Goal: Information Seeking & Learning: Compare options

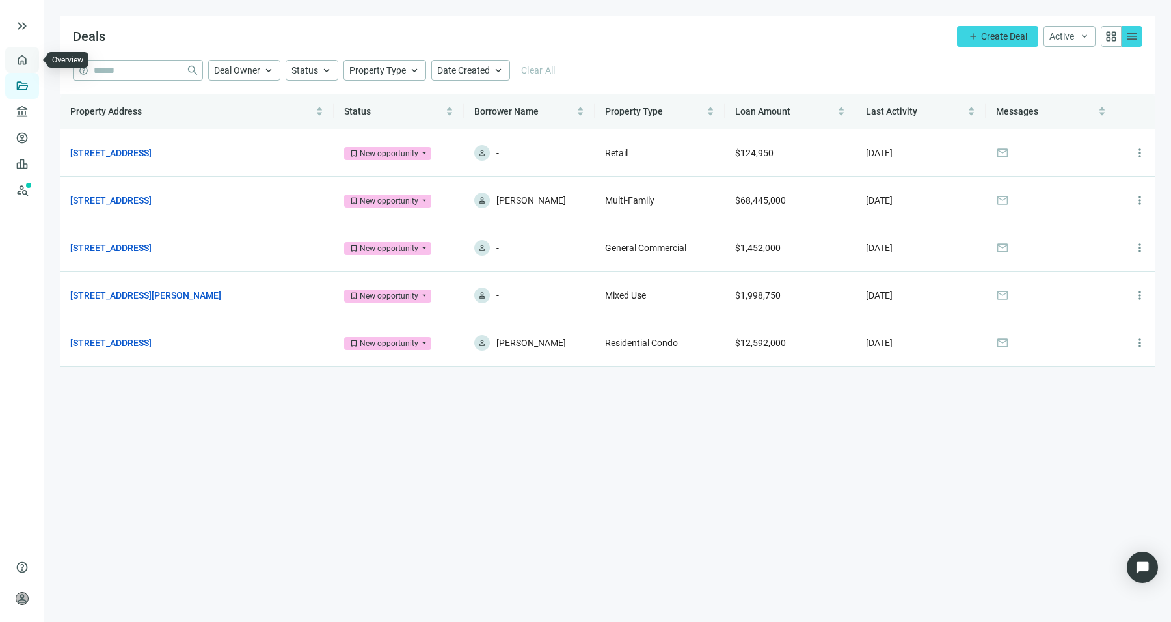
click at [33, 64] on link "Overview" at bounding box center [52, 60] width 38 height 10
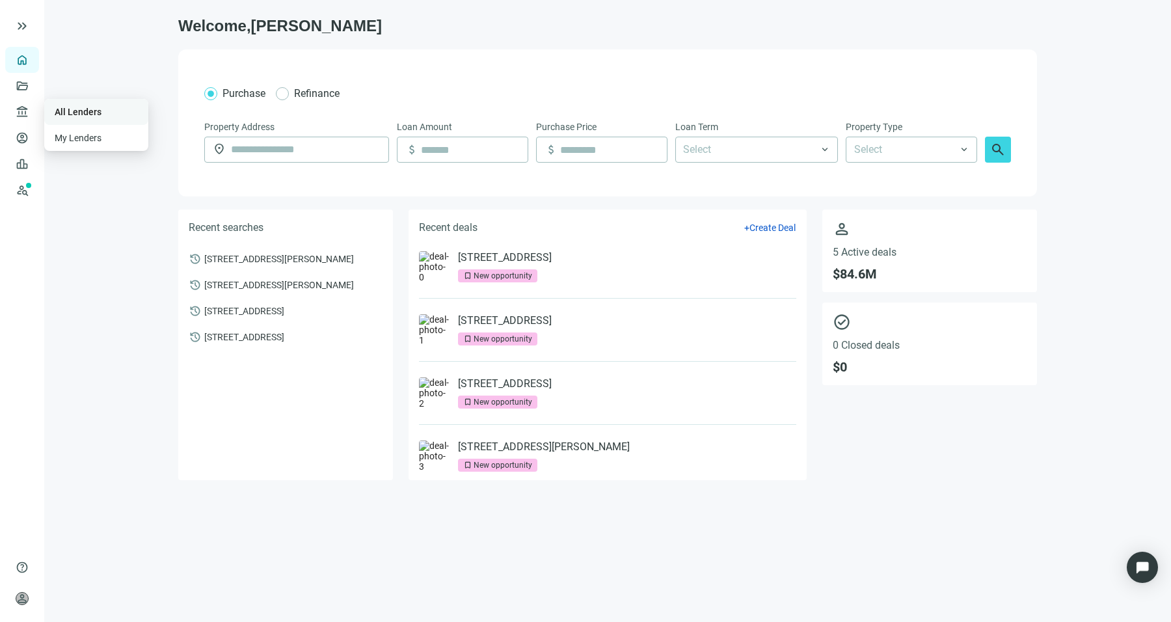
click at [63, 108] on link "All Lenders" at bounding box center [78, 112] width 47 height 10
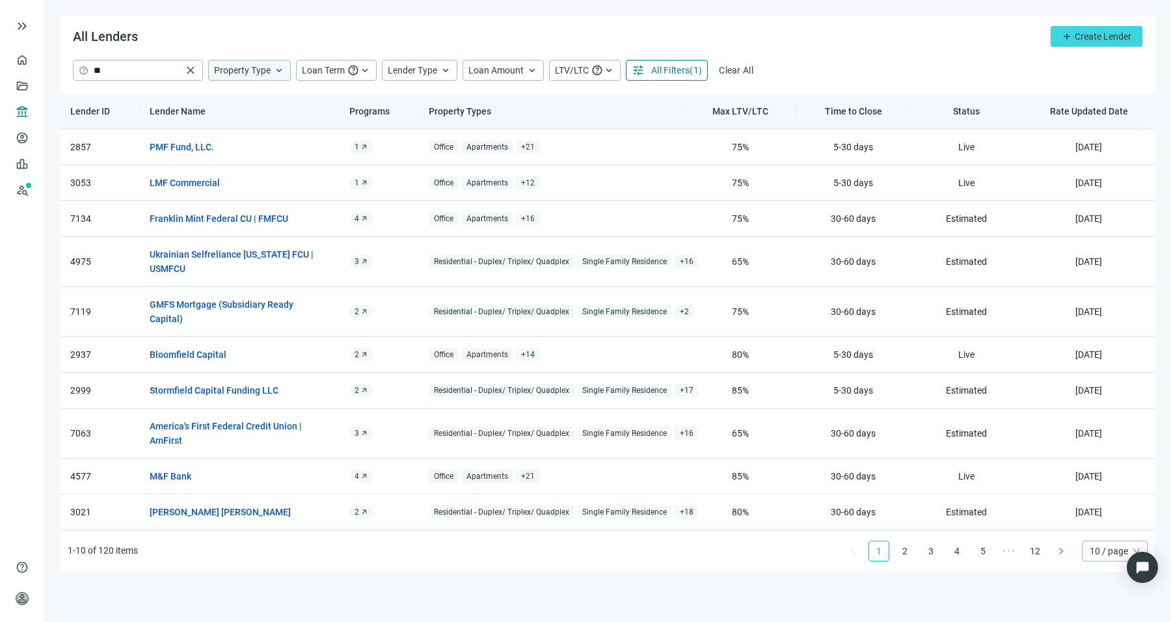
click at [262, 70] on span "Property Type" at bounding box center [242, 70] width 57 height 10
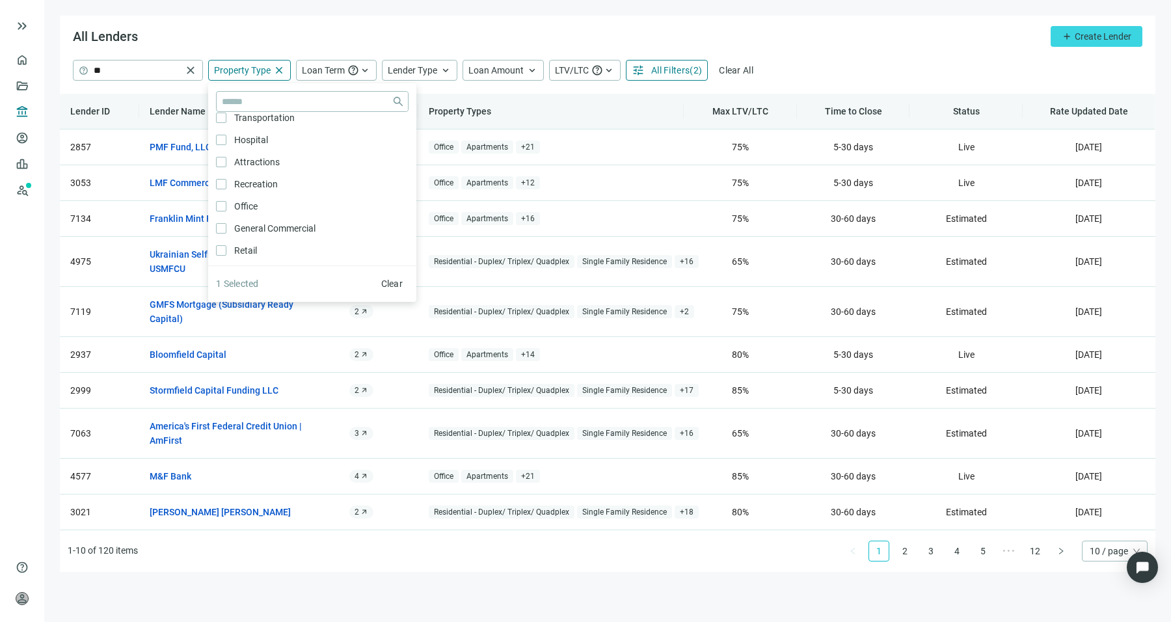
scroll to position [697, 0]
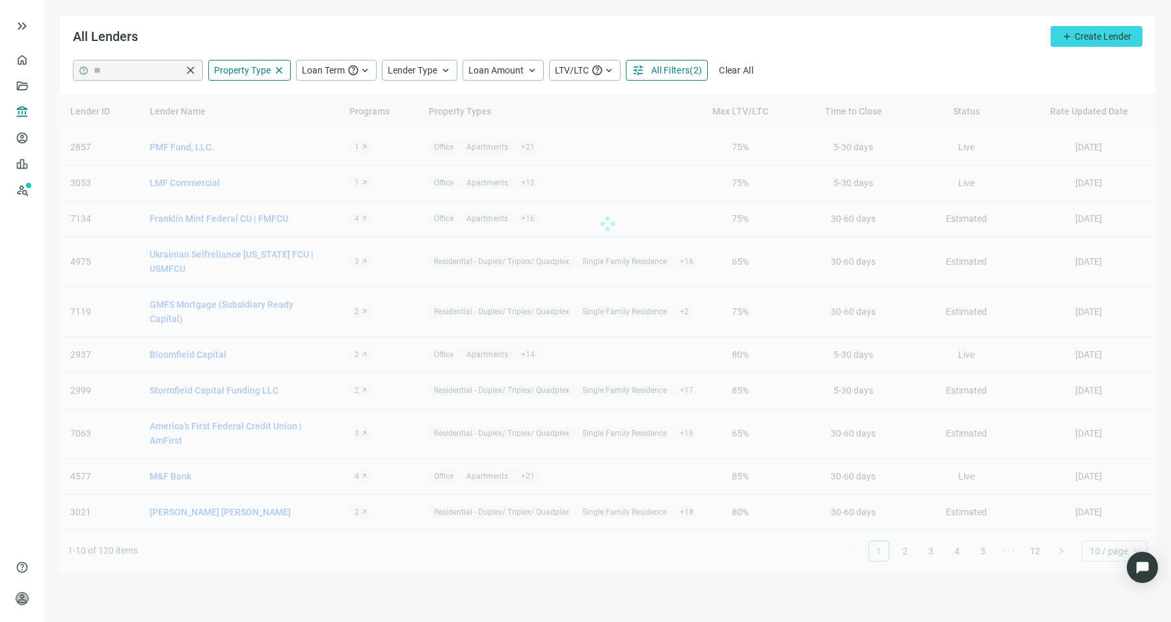
click at [386, 2] on main "All Lenders add Create Lender help ** close Property Type close close Agricultu…" at bounding box center [607, 311] width 1127 height 622
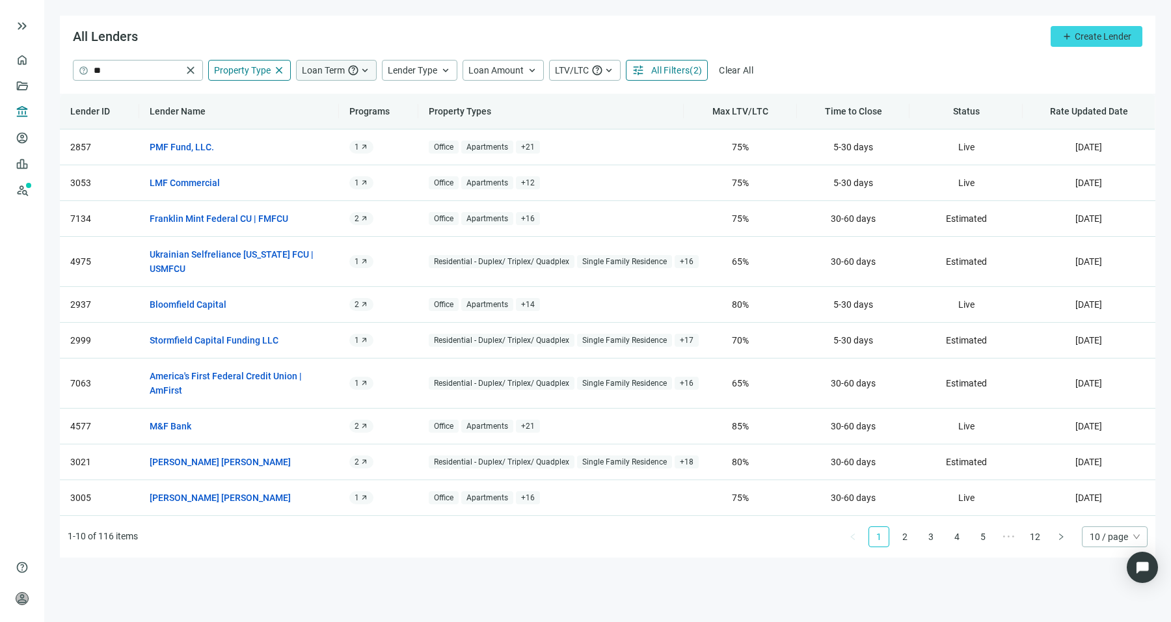
click at [318, 75] on span "Loan Term" at bounding box center [323, 70] width 43 height 10
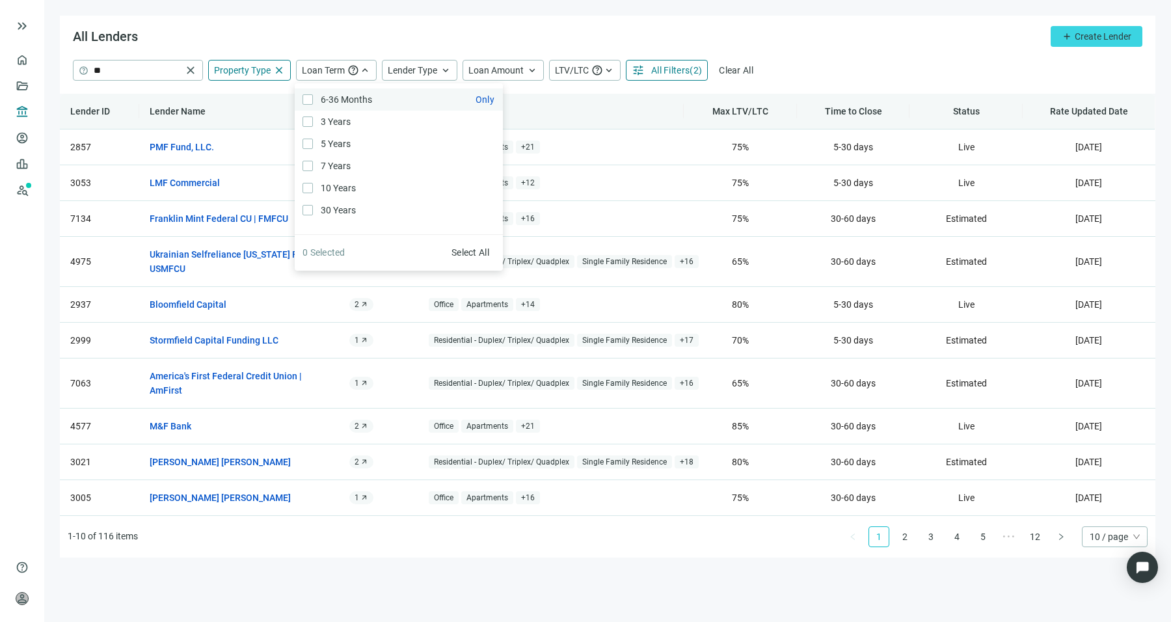
click at [314, 97] on span "6-36 Months Only" at bounding box center [345, 99] width 64 height 14
click at [406, 45] on div "All Lenders add Create Lender" at bounding box center [608, 38] width 1096 height 44
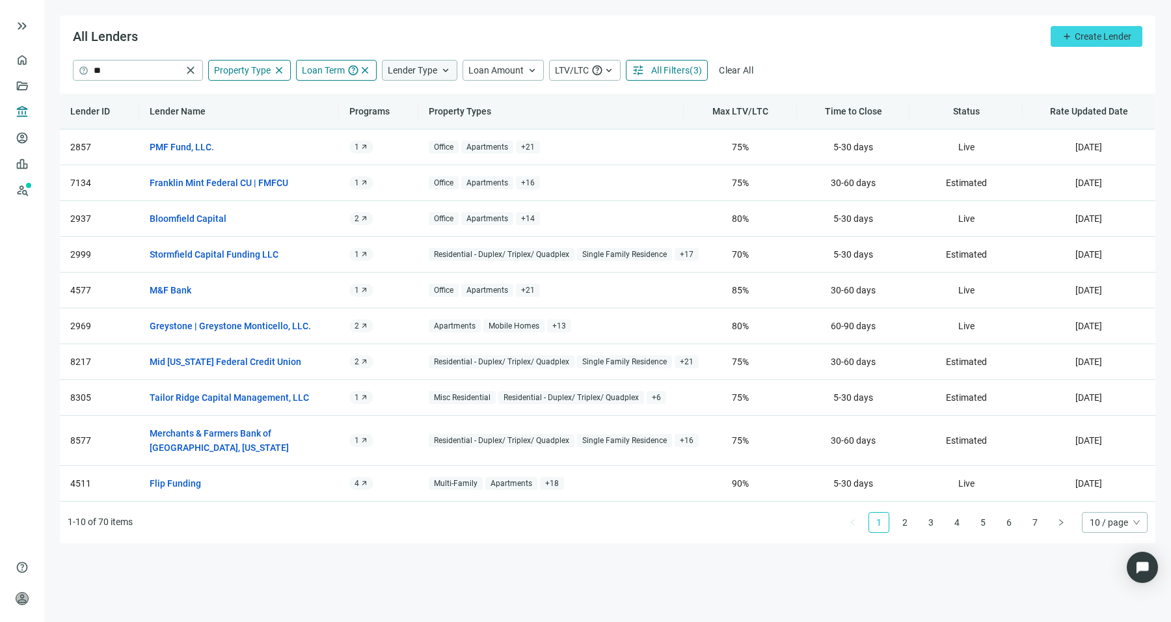
click at [409, 65] on span "Lender Type" at bounding box center [412, 70] width 49 height 10
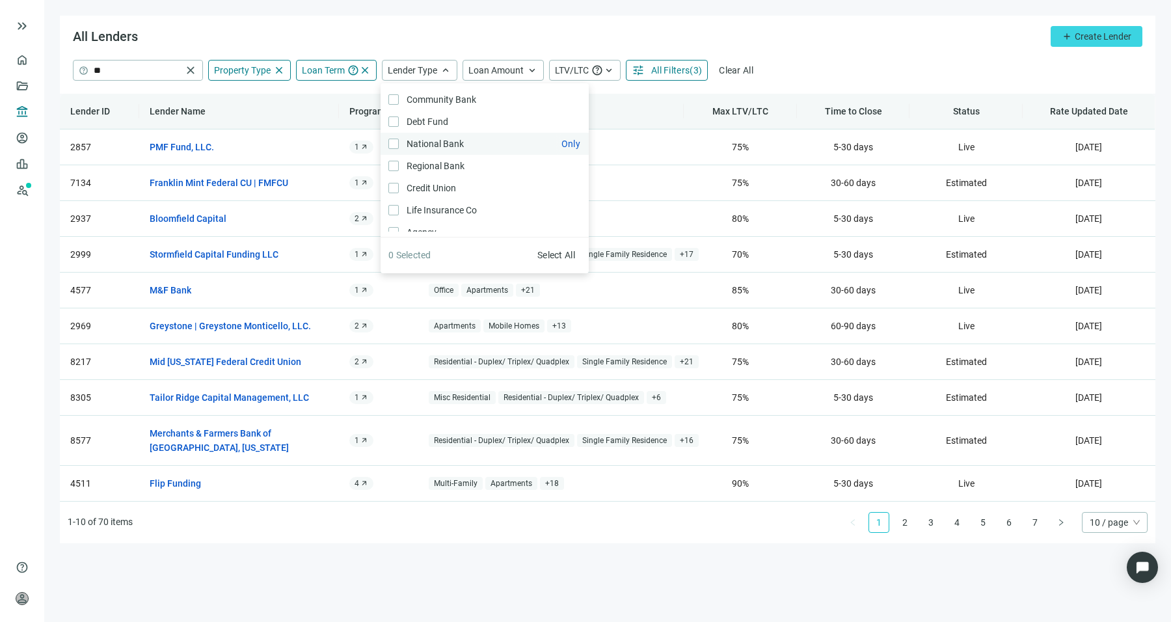
scroll to position [20, 0]
click at [509, 5] on main "All Lenders add Create Lender help ** close Property Type close close Agricultu…" at bounding box center [607, 311] width 1127 height 622
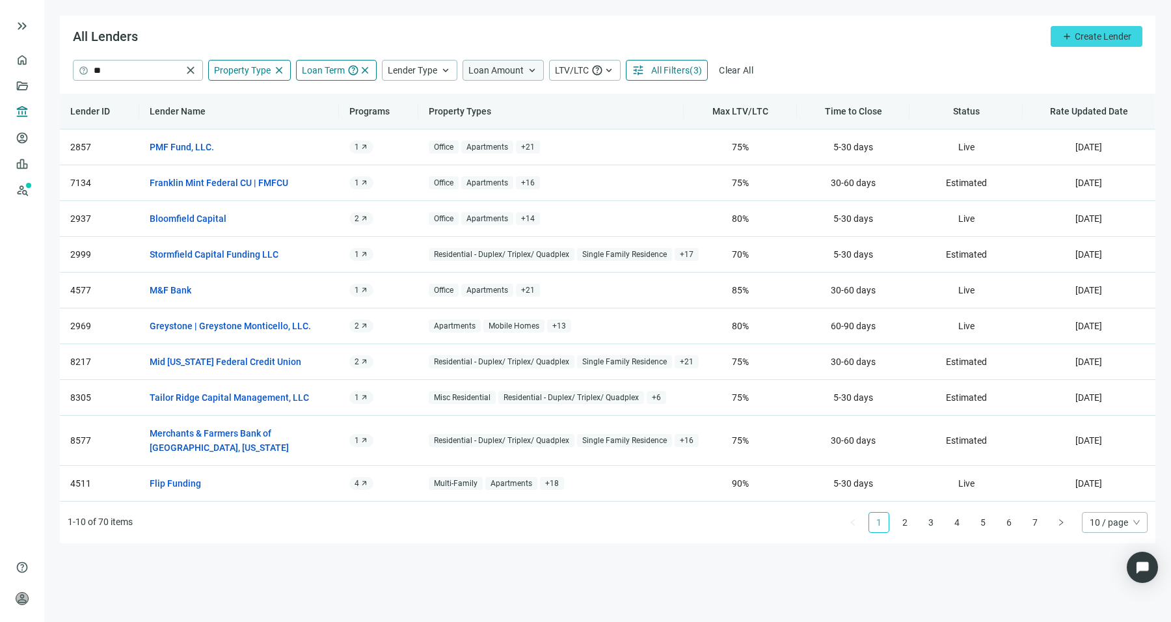
click at [498, 69] on span "Loan Amount" at bounding box center [495, 70] width 55 height 10
click at [591, 64] on span "help" at bounding box center [597, 70] width 12 height 12
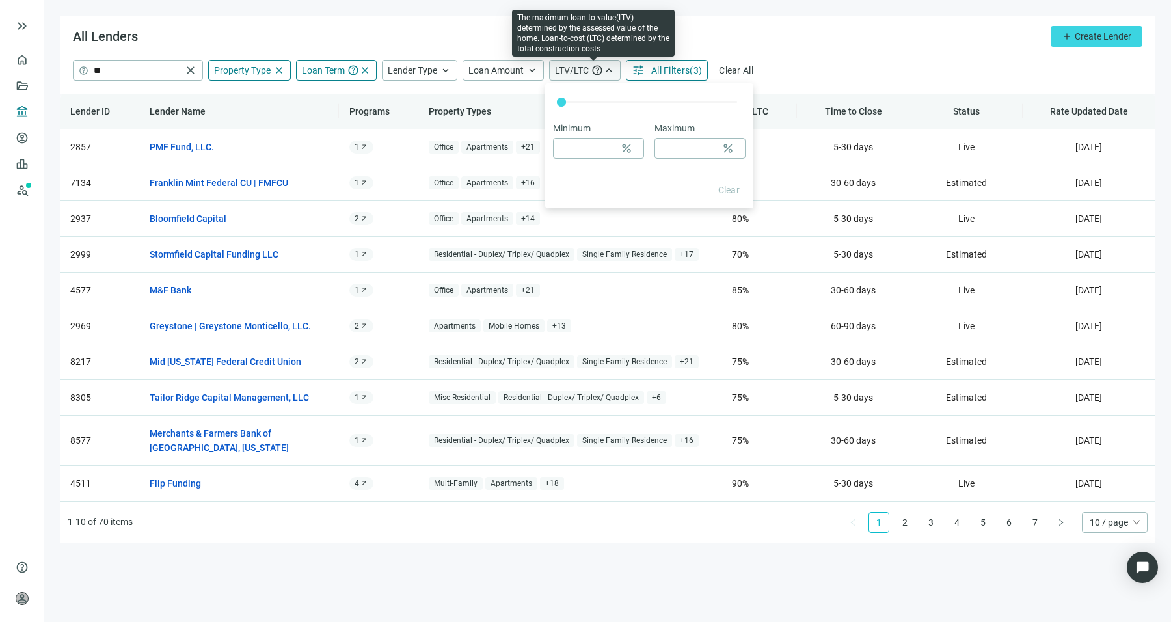
click at [591, 64] on span "help" at bounding box center [597, 70] width 12 height 12
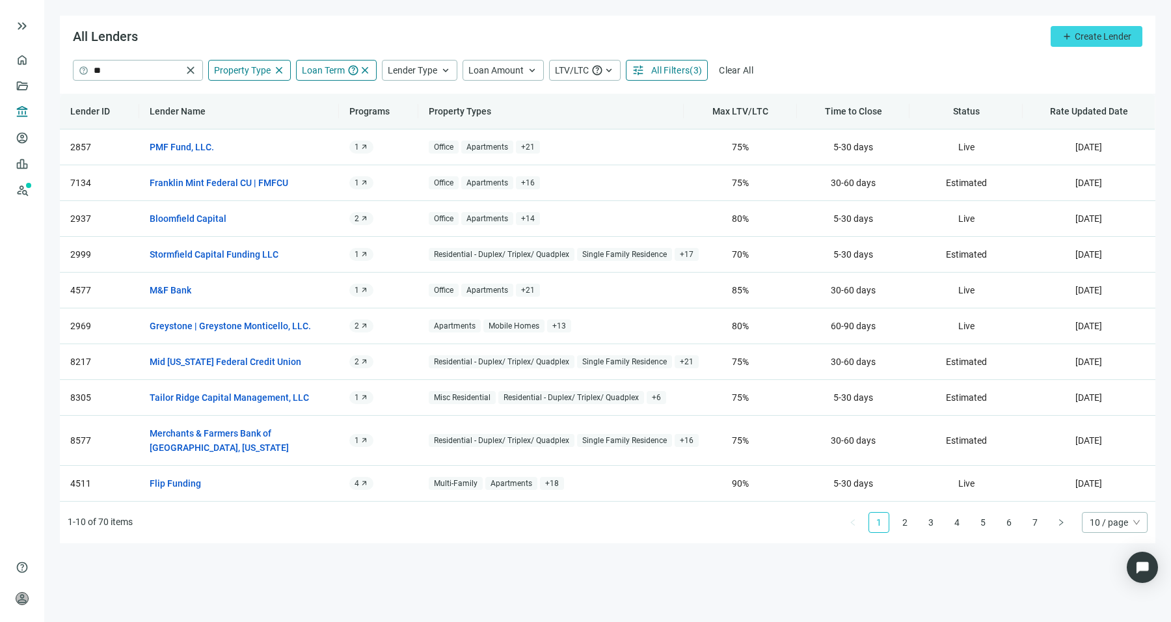
click at [672, 67] on span "All Filters" at bounding box center [670, 70] width 38 height 10
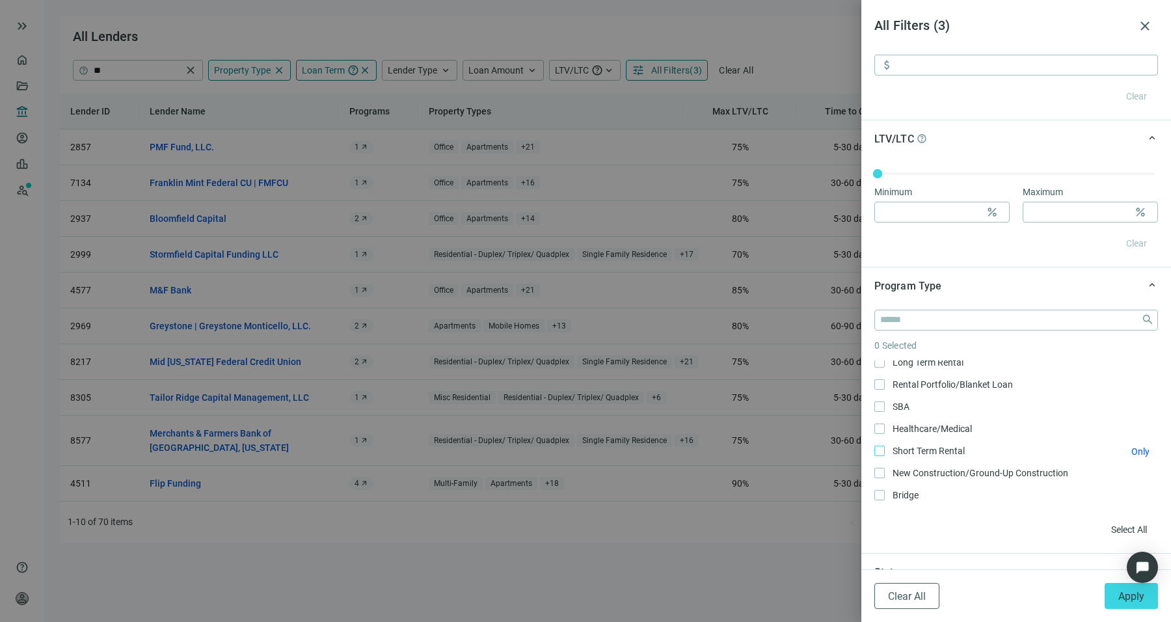
scroll to position [0, 0]
click at [723, 576] on div at bounding box center [585, 311] width 1171 height 622
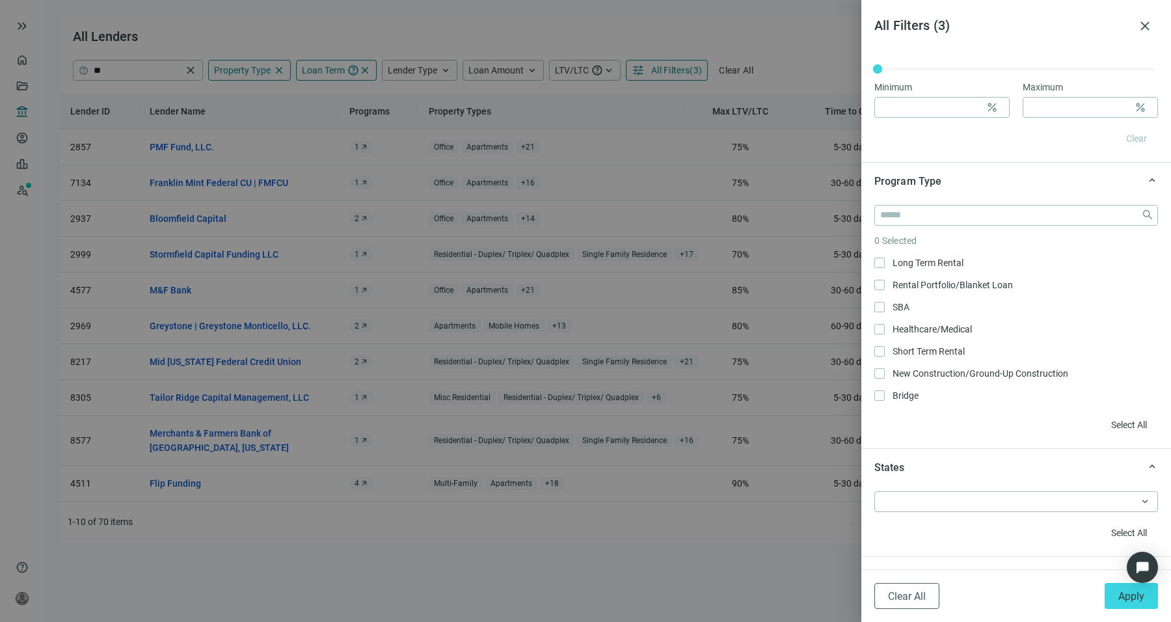
scroll to position [813, 0]
click at [1015, 496] on div at bounding box center [1009, 500] width 265 height 18
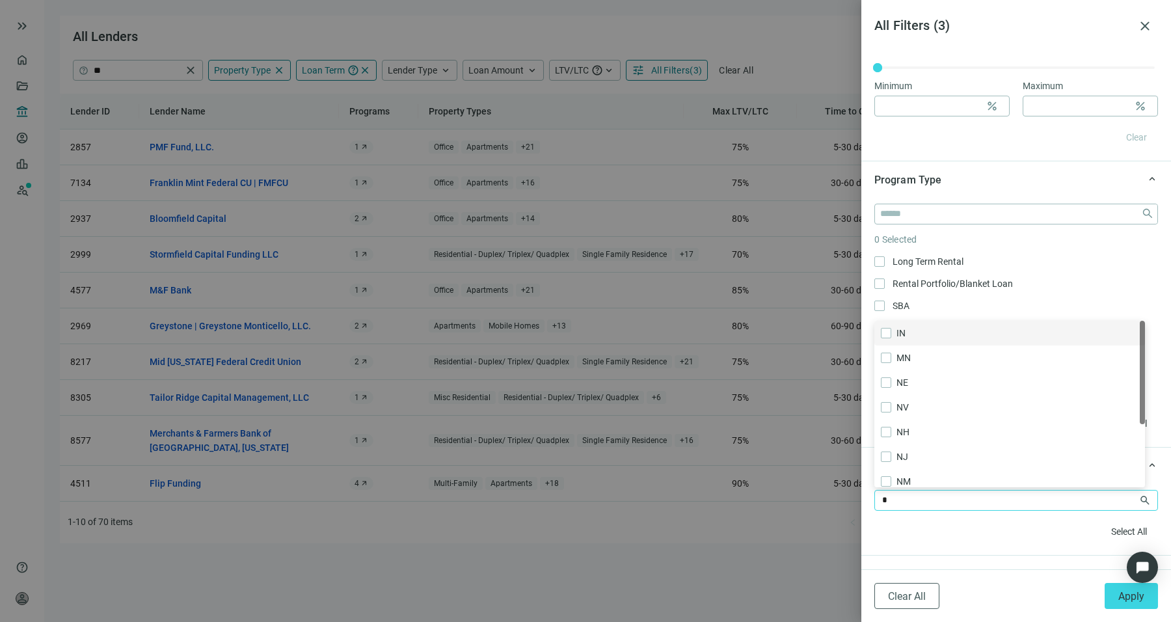
type input "**"
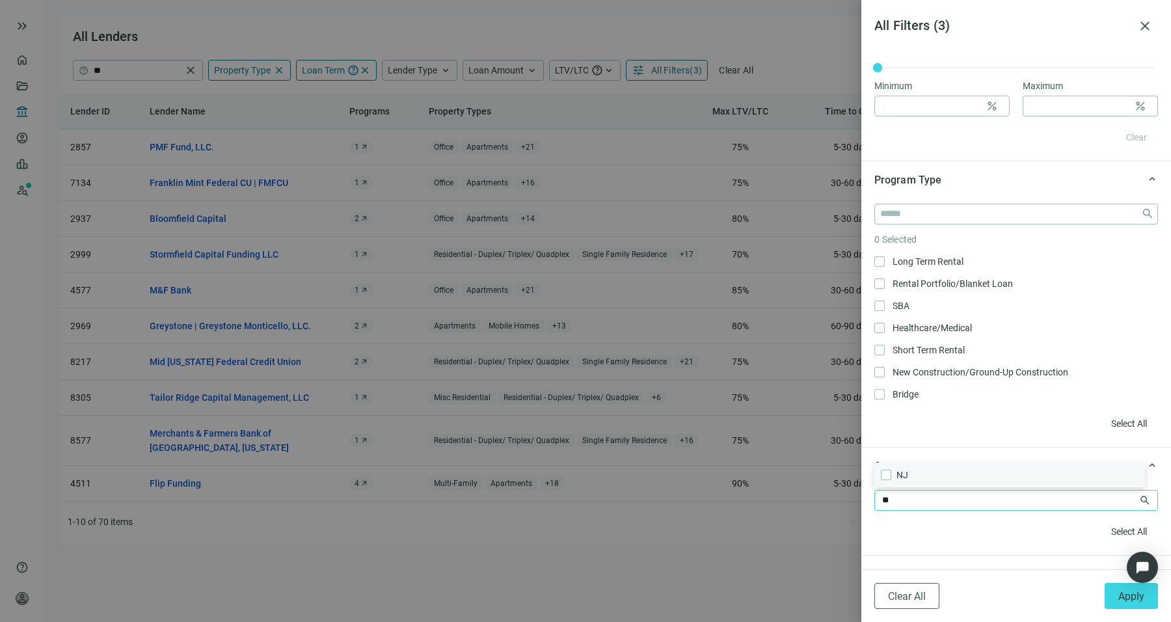
click at [879, 472] on div "NJ Only" at bounding box center [1009, 475] width 271 height 25
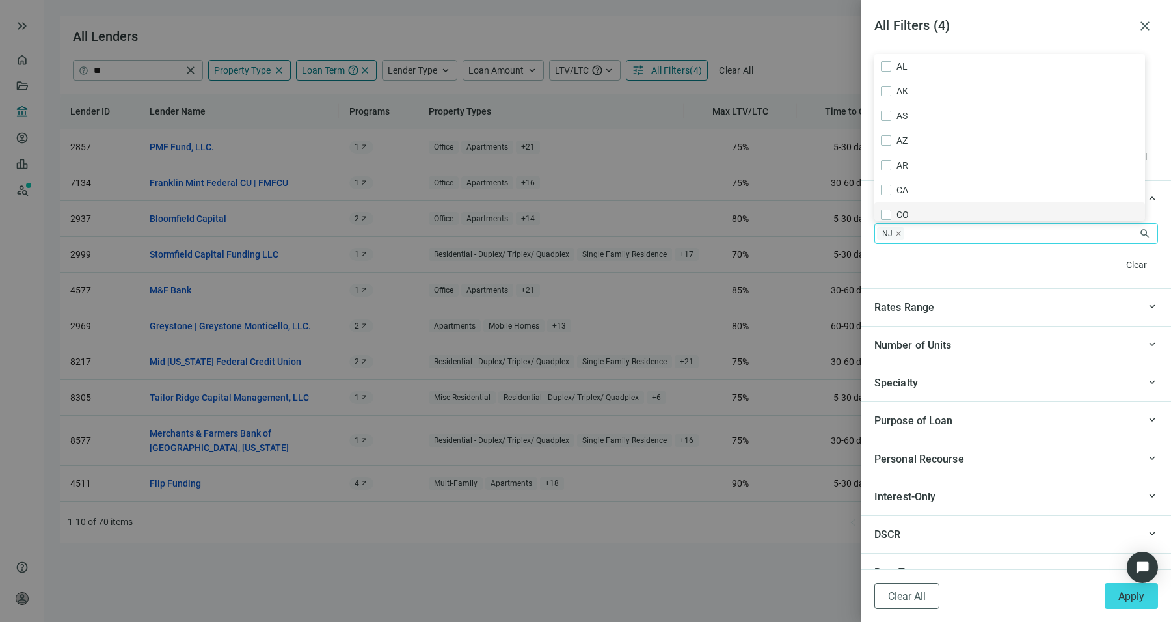
scroll to position [1081, 0]
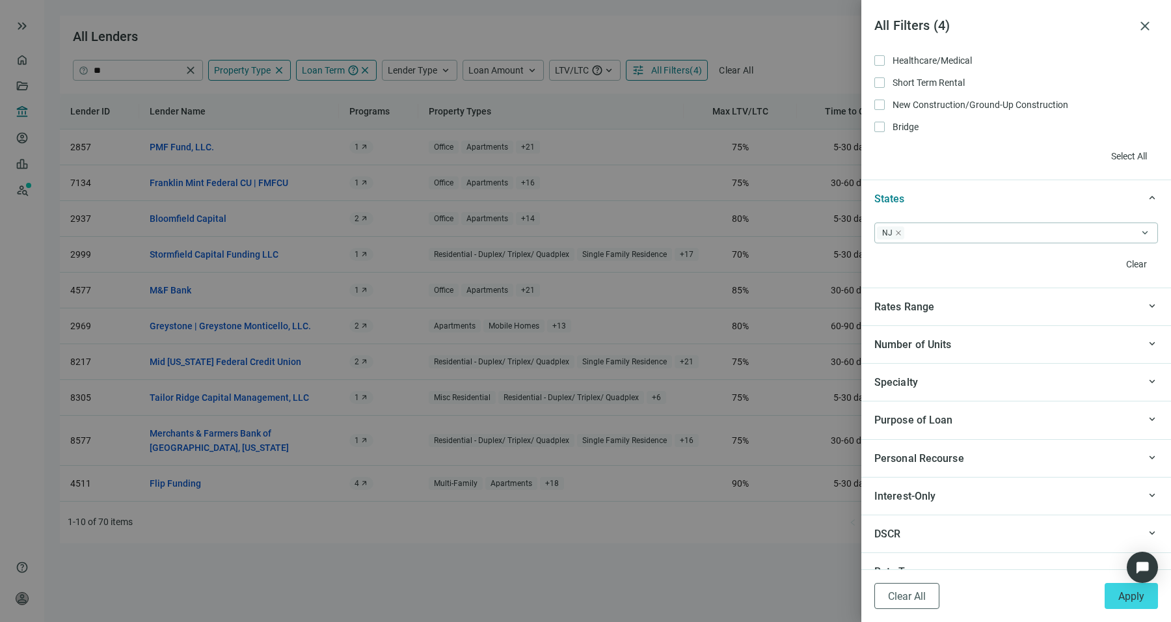
click at [1012, 420] on div "Purpose of Loan" at bounding box center [1006, 420] width 264 height 16
click at [895, 472] on span "Refinance Only" at bounding box center [911, 474] width 53 height 14
click at [943, 376] on div "Specialty" at bounding box center [1006, 382] width 264 height 16
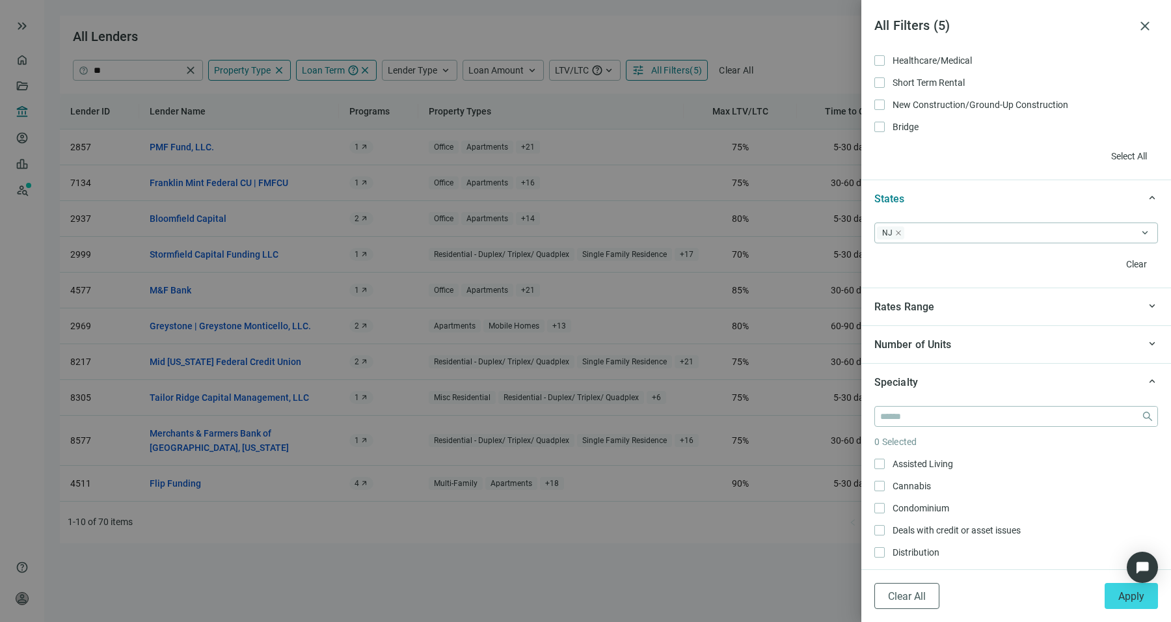
click at [943, 376] on div "Specialty" at bounding box center [1006, 382] width 264 height 16
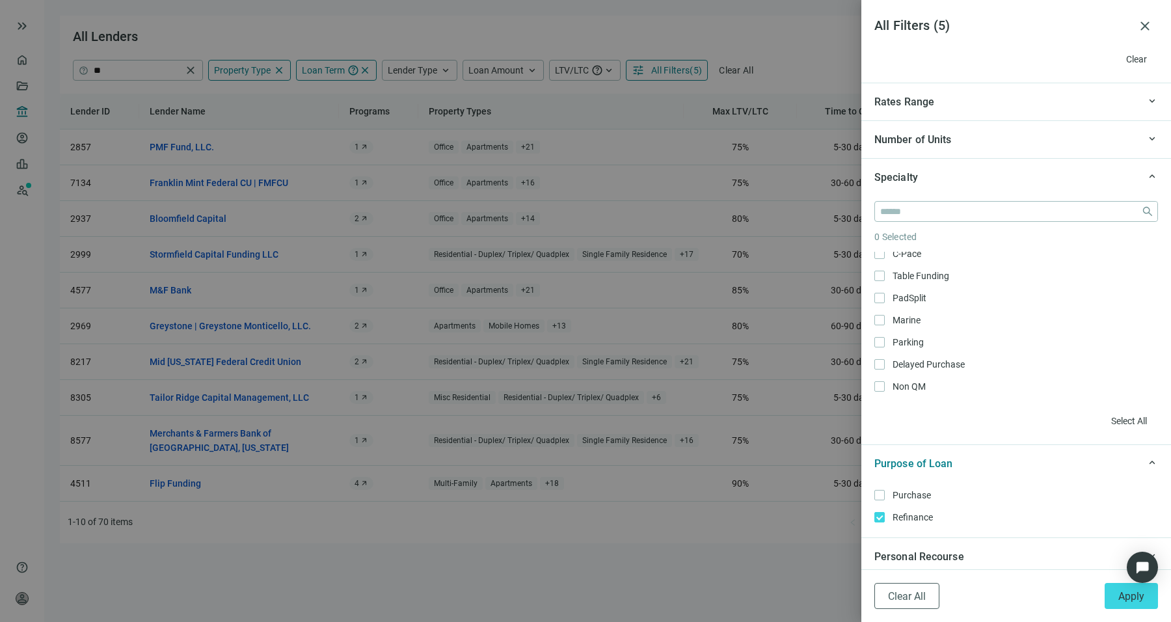
scroll to position [935, 0]
click at [953, 205] on input "search" at bounding box center [1008, 212] width 256 height 20
type input "*"
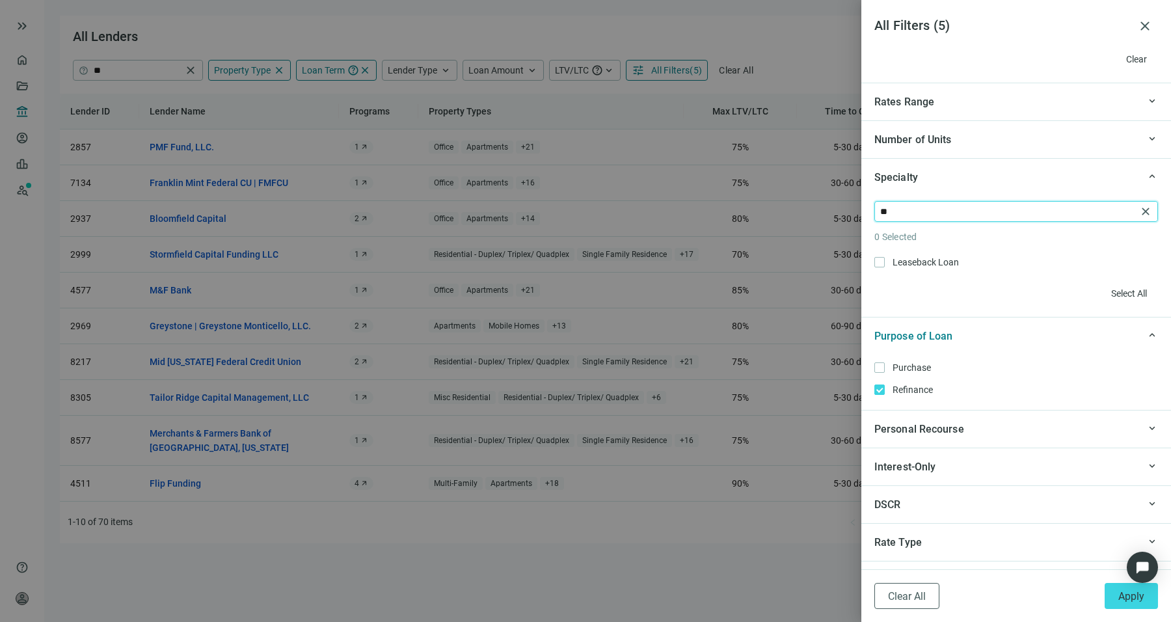
type input "*"
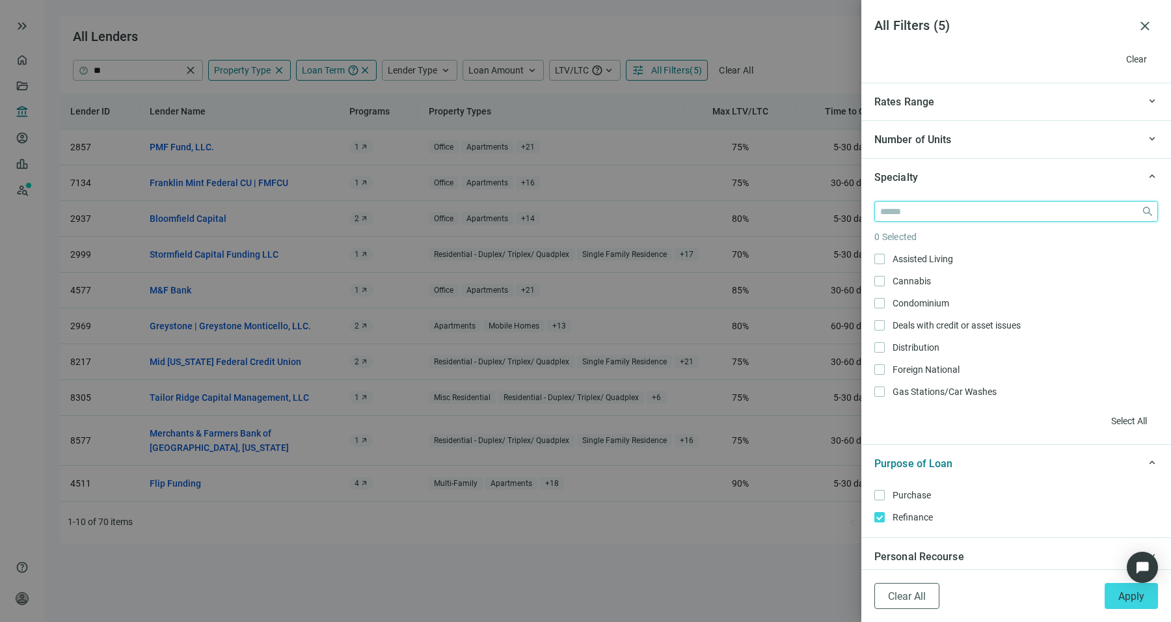
scroll to position [1549, 0]
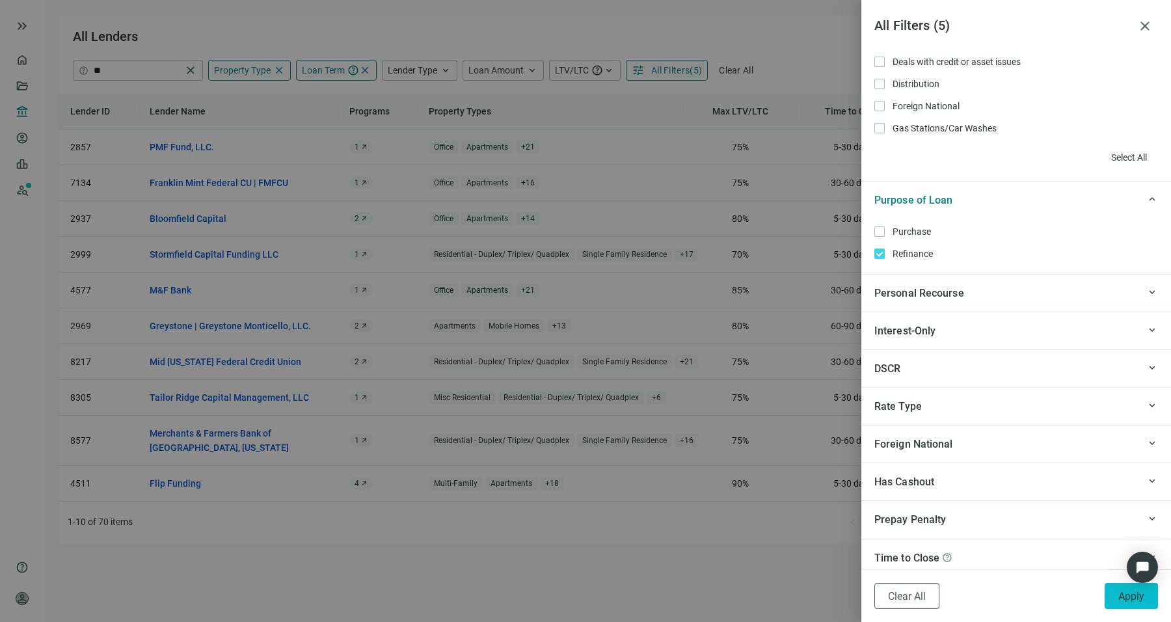
click at [1108, 600] on button "Apply" at bounding box center [1131, 596] width 53 height 26
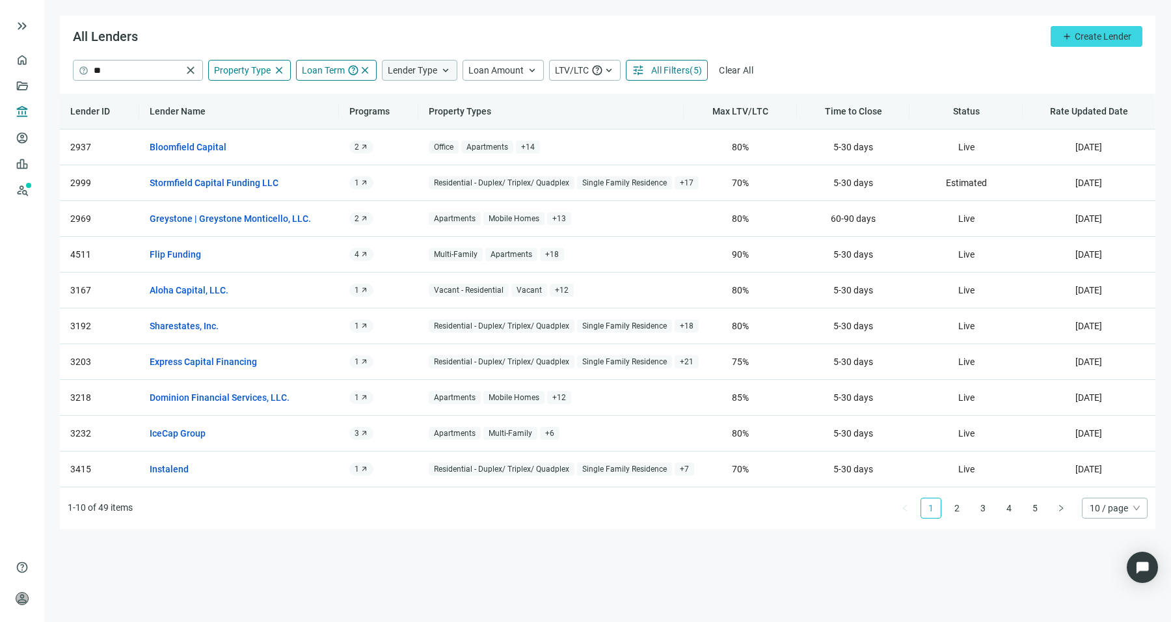
click at [399, 69] on span "Lender Type" at bounding box center [412, 70] width 49 height 10
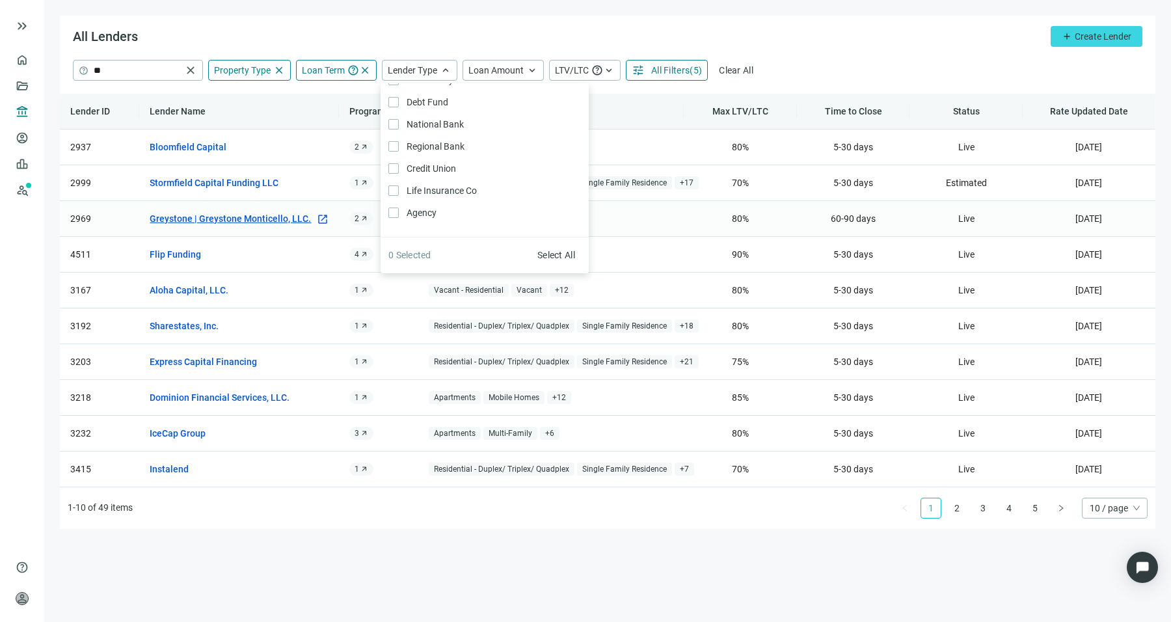
click at [263, 217] on link "Greystone | Greystone Monticello, LLC." at bounding box center [230, 218] width 161 height 14
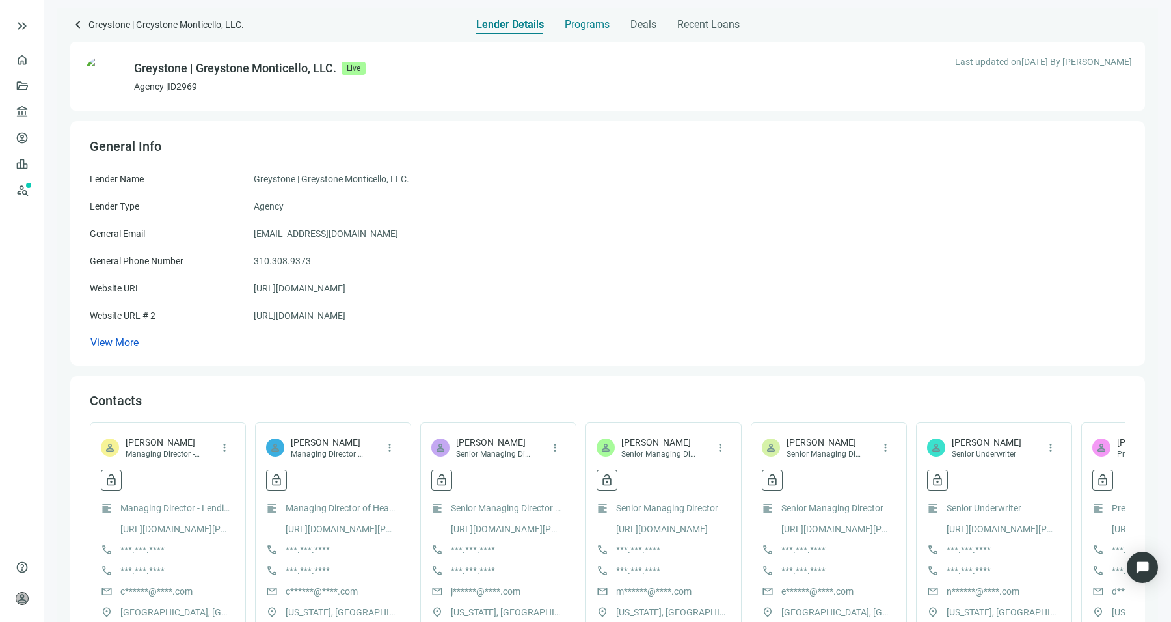
click at [578, 25] on span "Programs" at bounding box center [587, 24] width 45 height 13
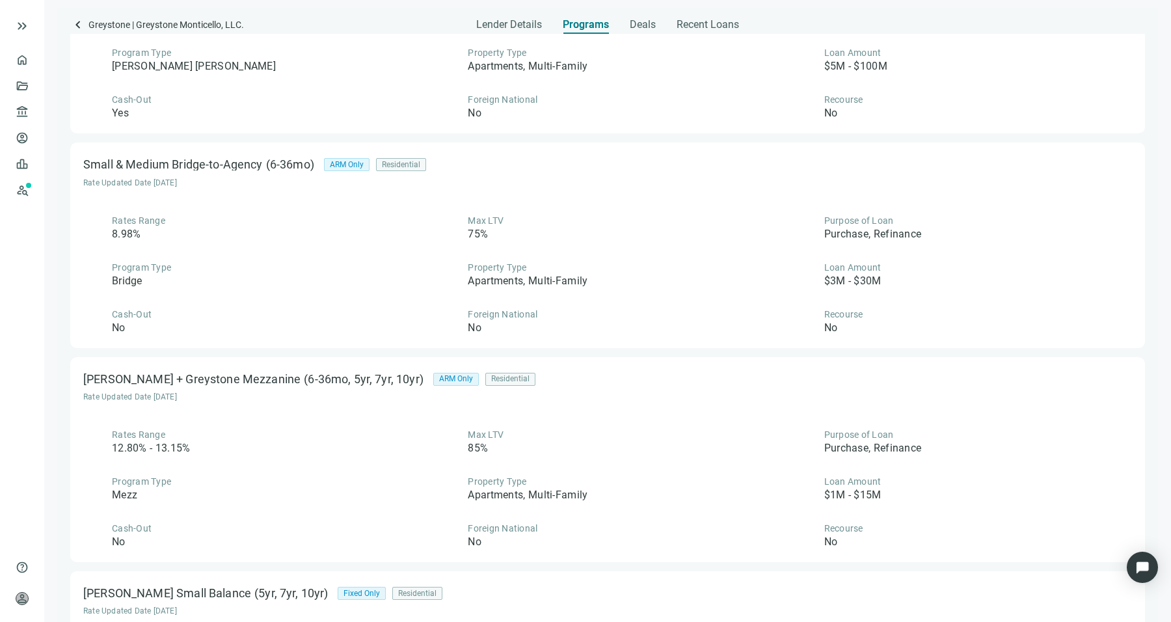
scroll to position [156, 0]
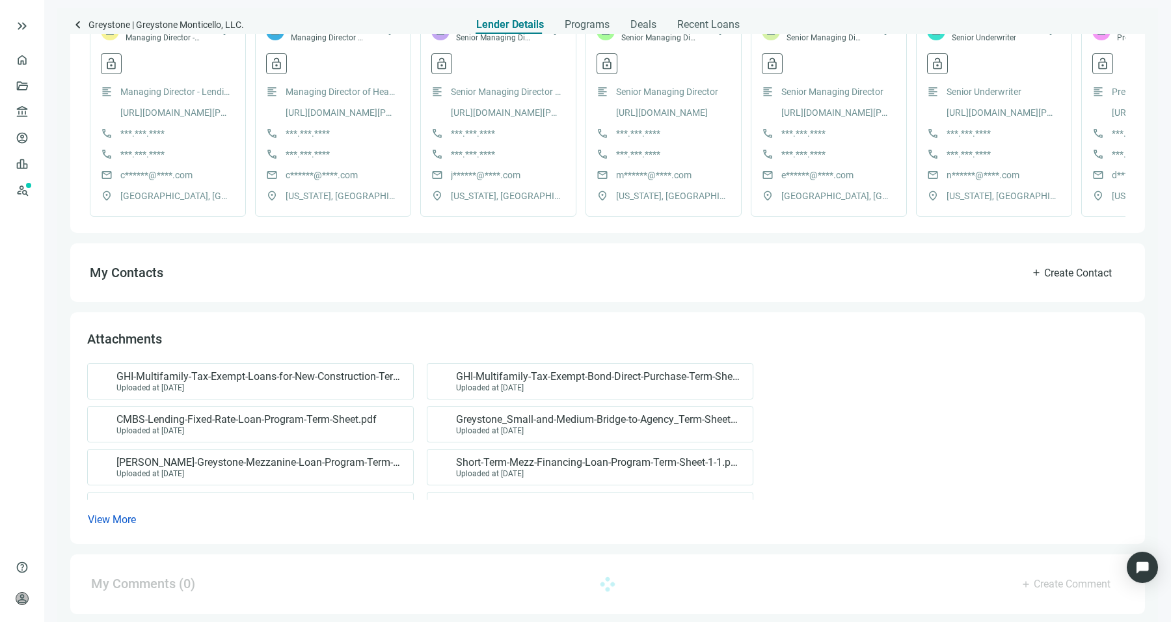
scroll to position [428, 0]
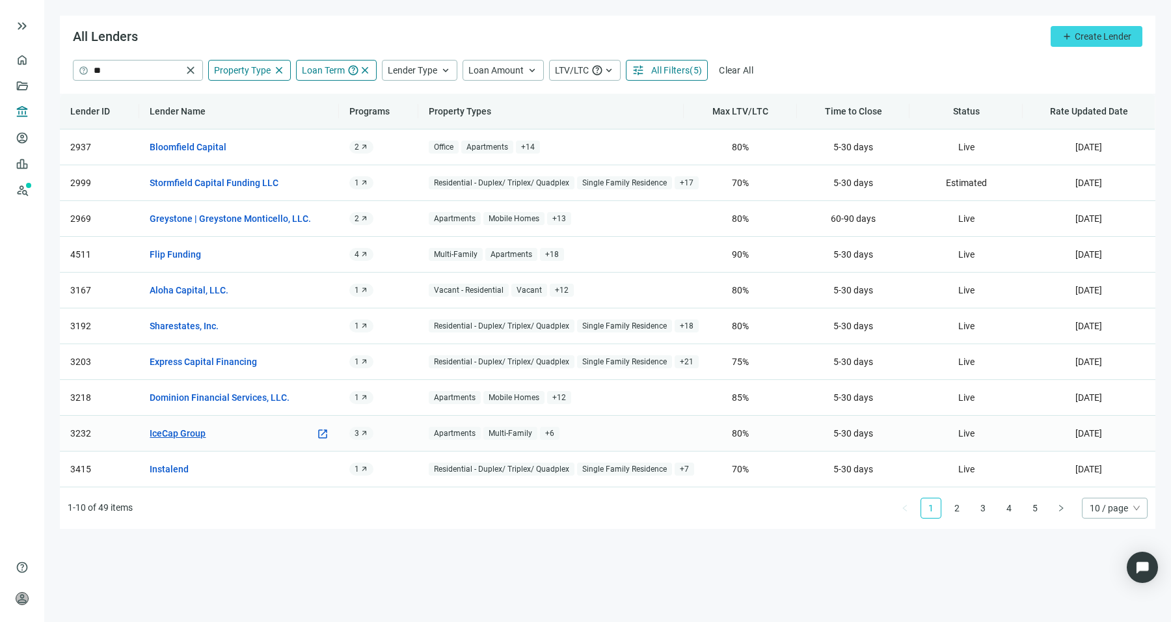
click at [184, 433] on link "IceCap Group" at bounding box center [178, 433] width 56 height 14
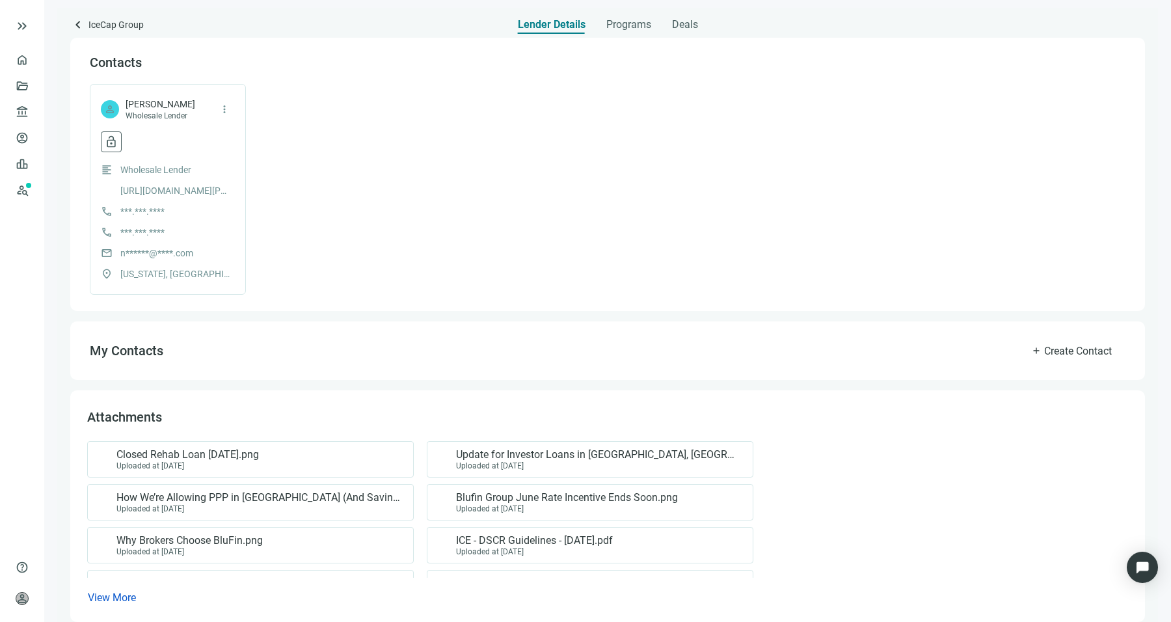
scroll to position [314, 0]
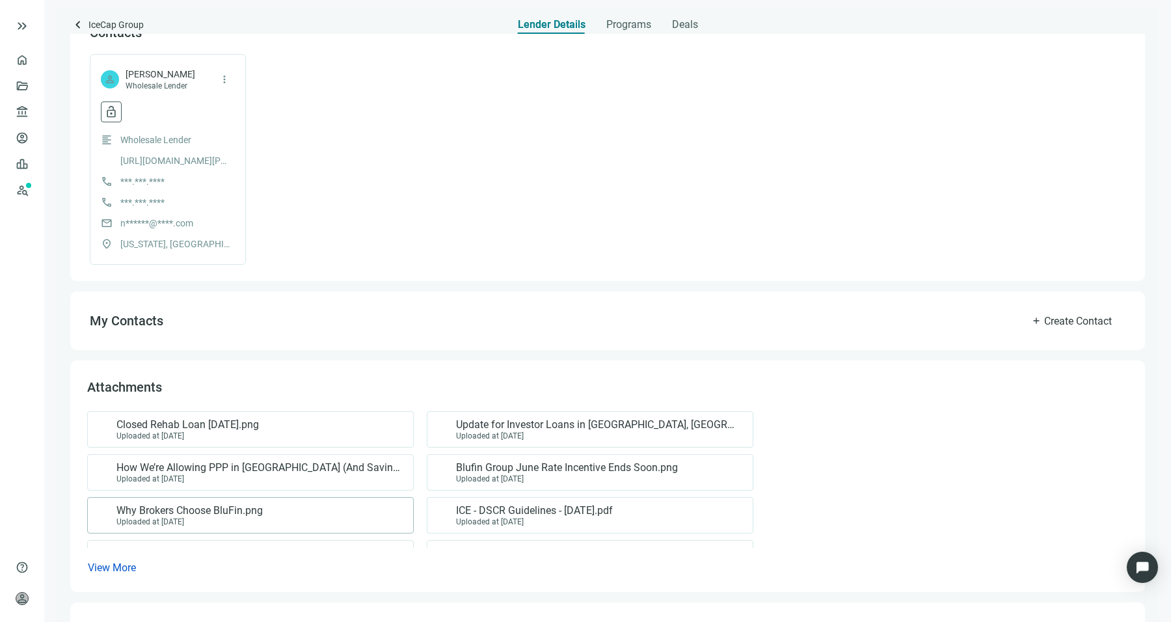
click at [364, 526] on div "Why Brokers Choose BluFin.png Uploaded at [DATE]" at bounding box center [250, 515] width 327 height 36
click at [118, 561] on button "View More" at bounding box center [111, 568] width 49 height 14
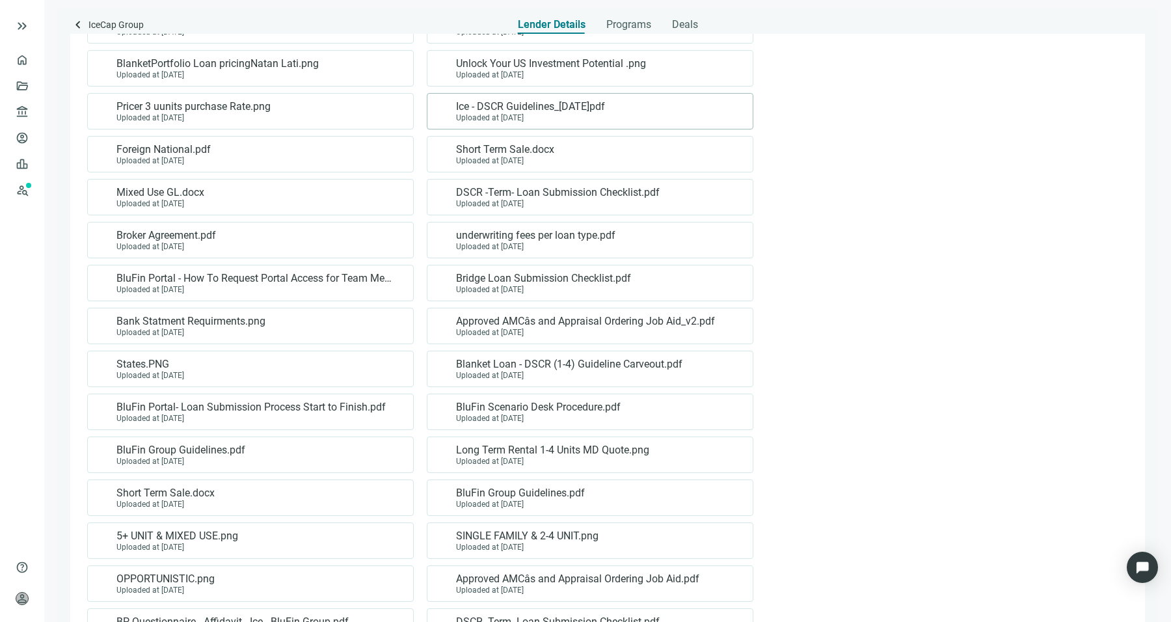
scroll to position [2448, 0]
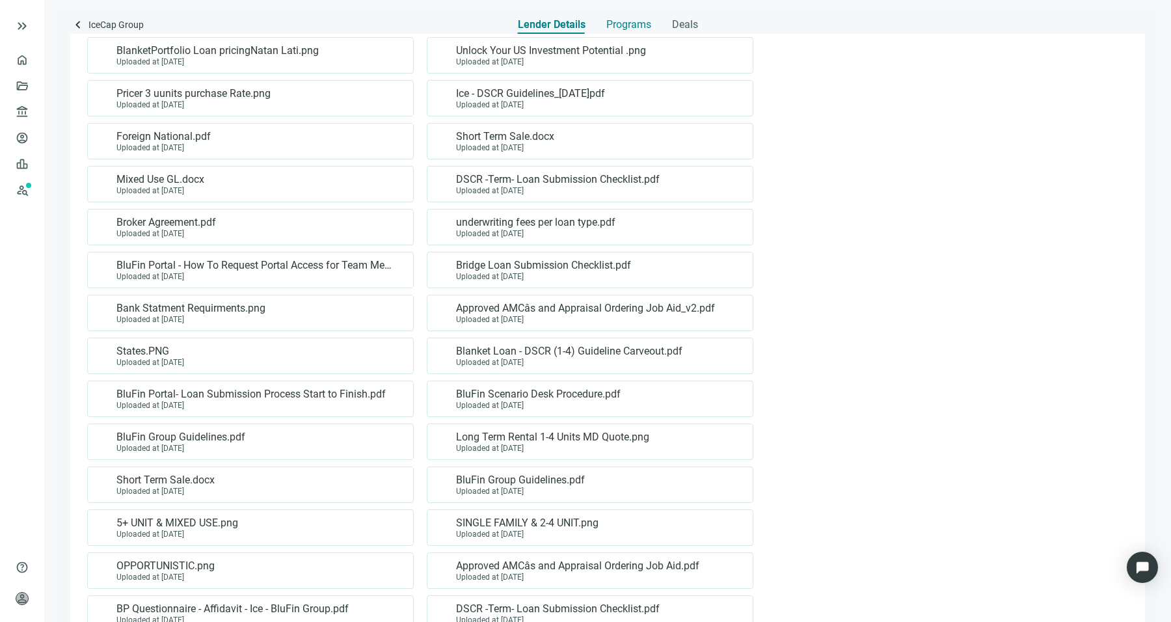
click at [625, 29] on span "Programs" at bounding box center [628, 24] width 45 height 13
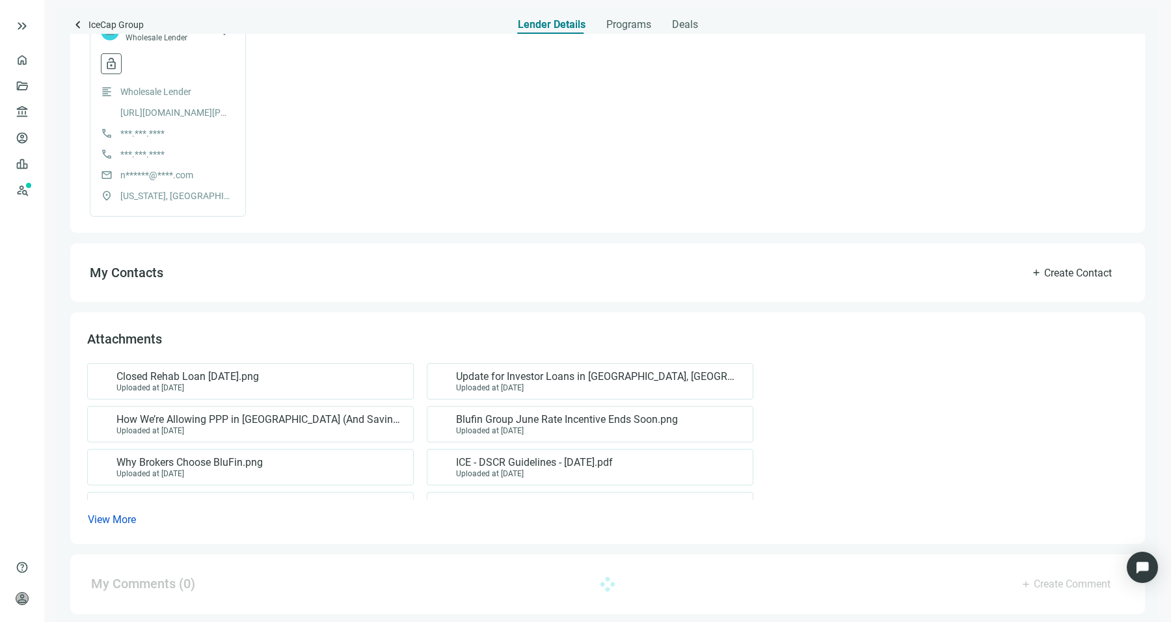
scroll to position [360, 0]
